Goal: Navigation & Orientation: Find specific page/section

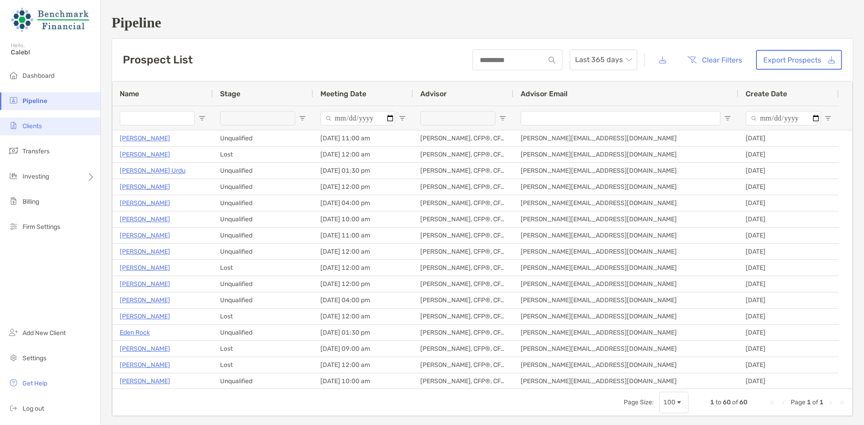
click at [41, 123] on span "Clients" at bounding box center [31, 126] width 19 height 8
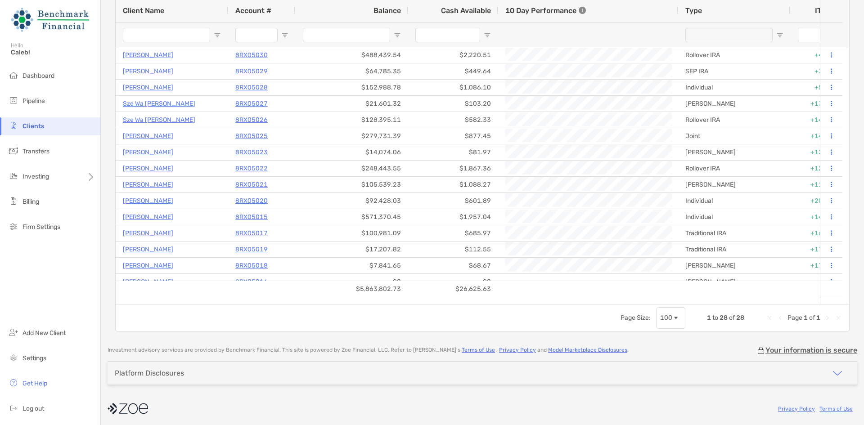
scroll to position [105, 0]
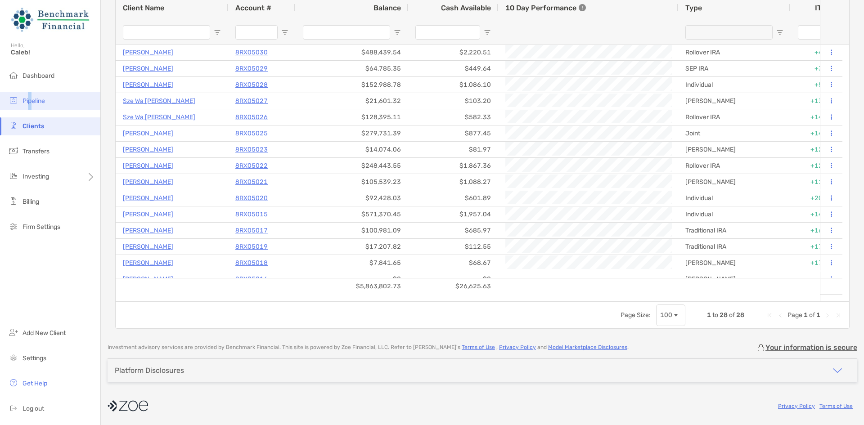
click at [26, 101] on span "Pipeline" at bounding box center [33, 101] width 22 height 8
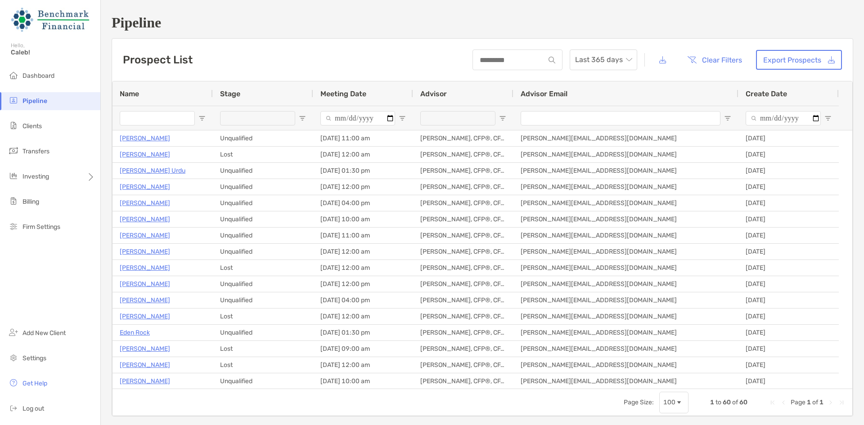
click at [44, 98] on span "Pipeline" at bounding box center [34, 101] width 25 height 8
click at [72, 120] on li "Clients" at bounding box center [50, 126] width 100 height 18
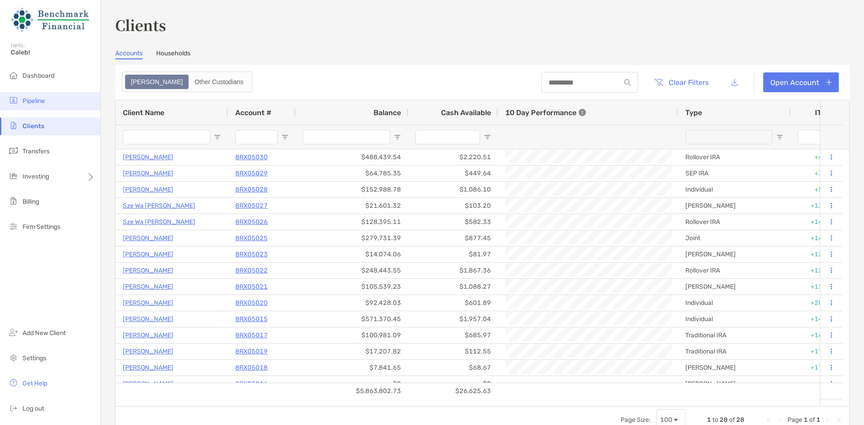
click at [44, 105] on li "Pipeline" at bounding box center [50, 101] width 100 height 18
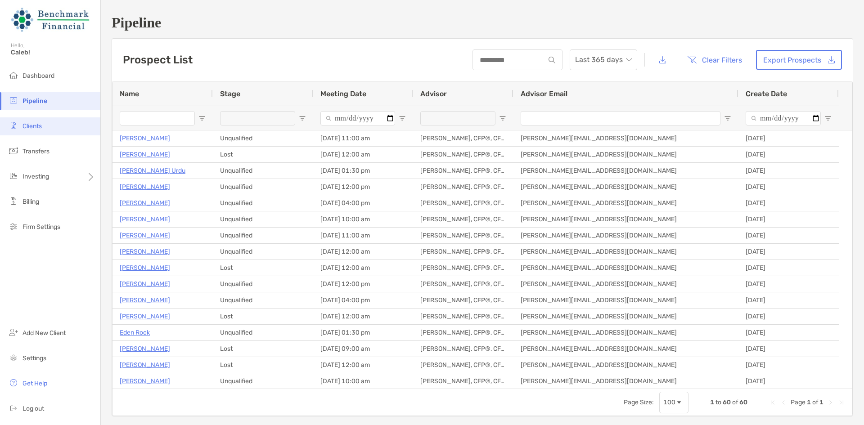
click at [40, 122] on span "Clients" at bounding box center [31, 126] width 19 height 8
